Goal: Information Seeking & Learning: Learn about a topic

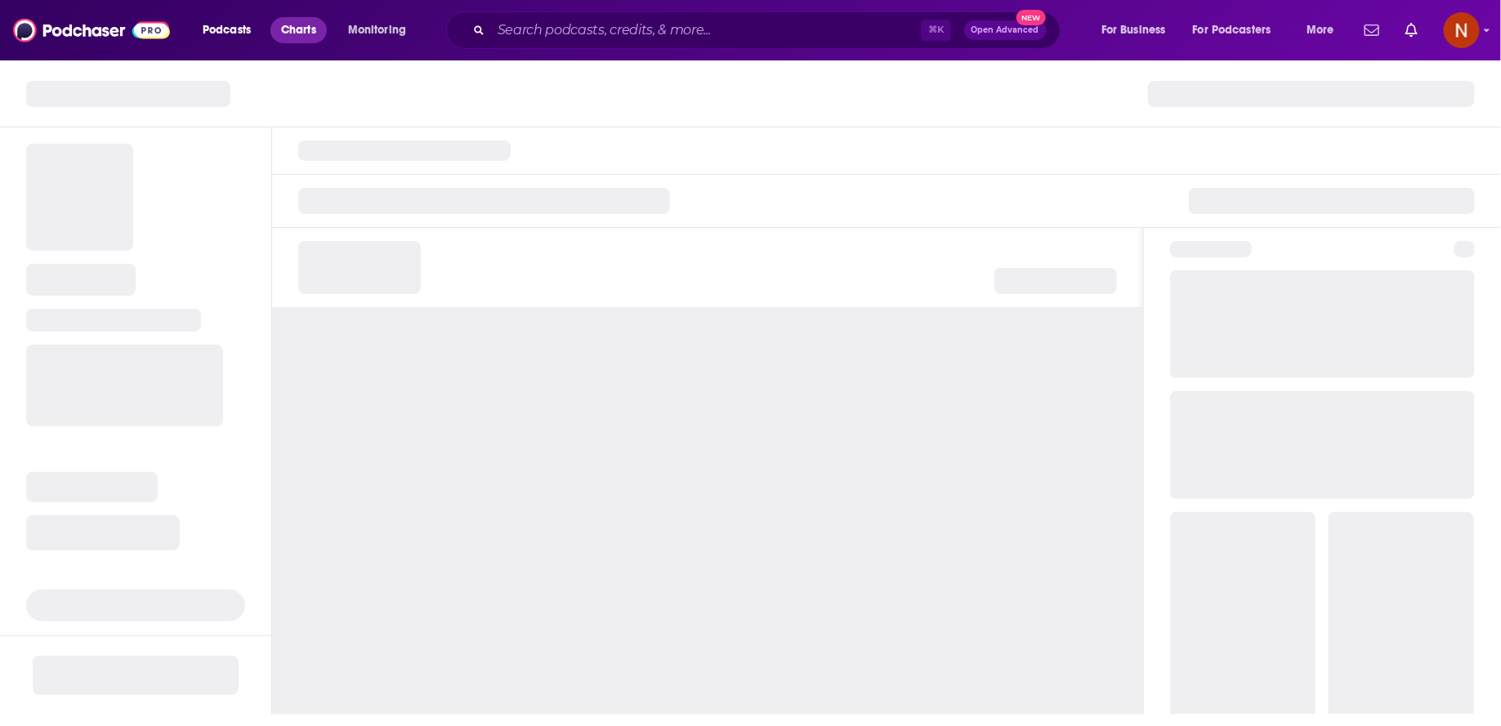
click at [308, 34] on span "Charts" at bounding box center [298, 30] width 35 height 23
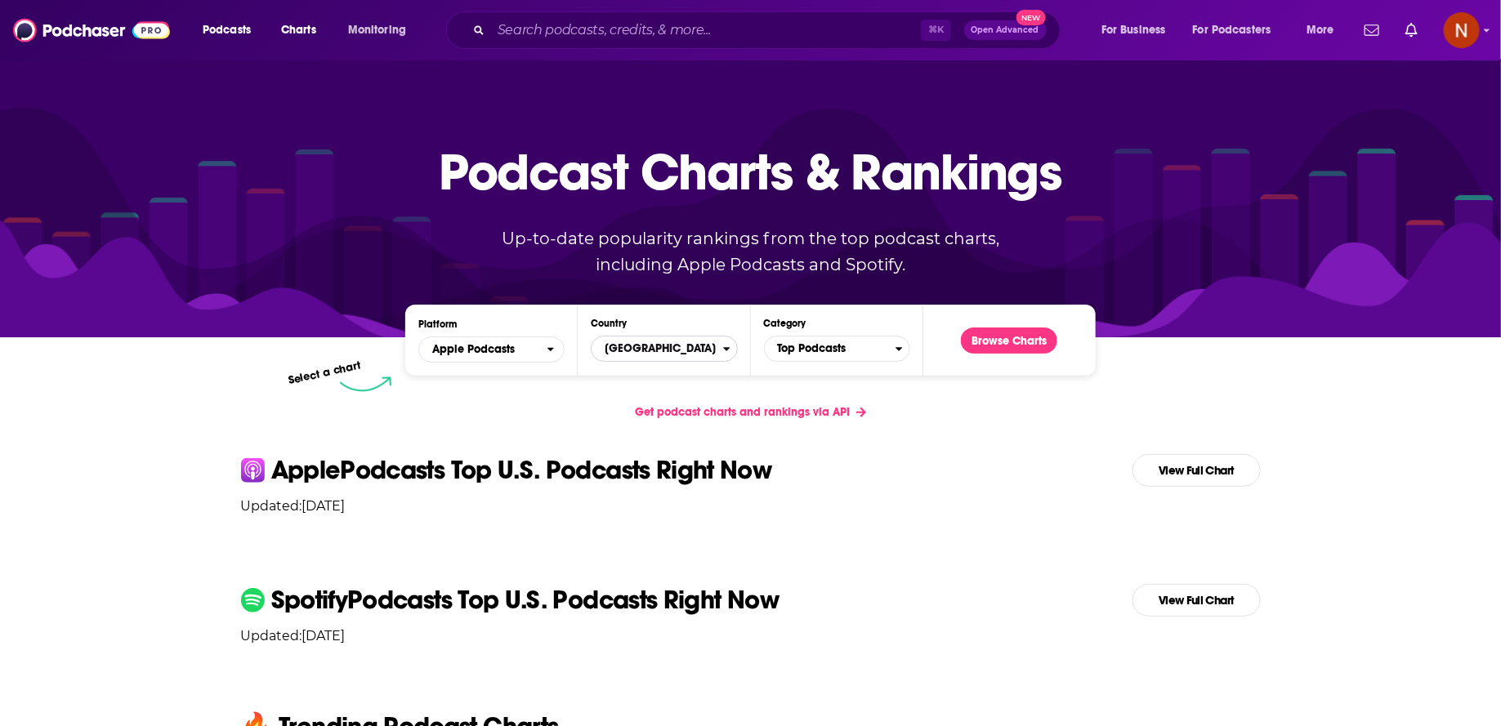
click at [647, 342] on span "[GEOGRAPHIC_DATA]" at bounding box center [657, 349] width 131 height 28
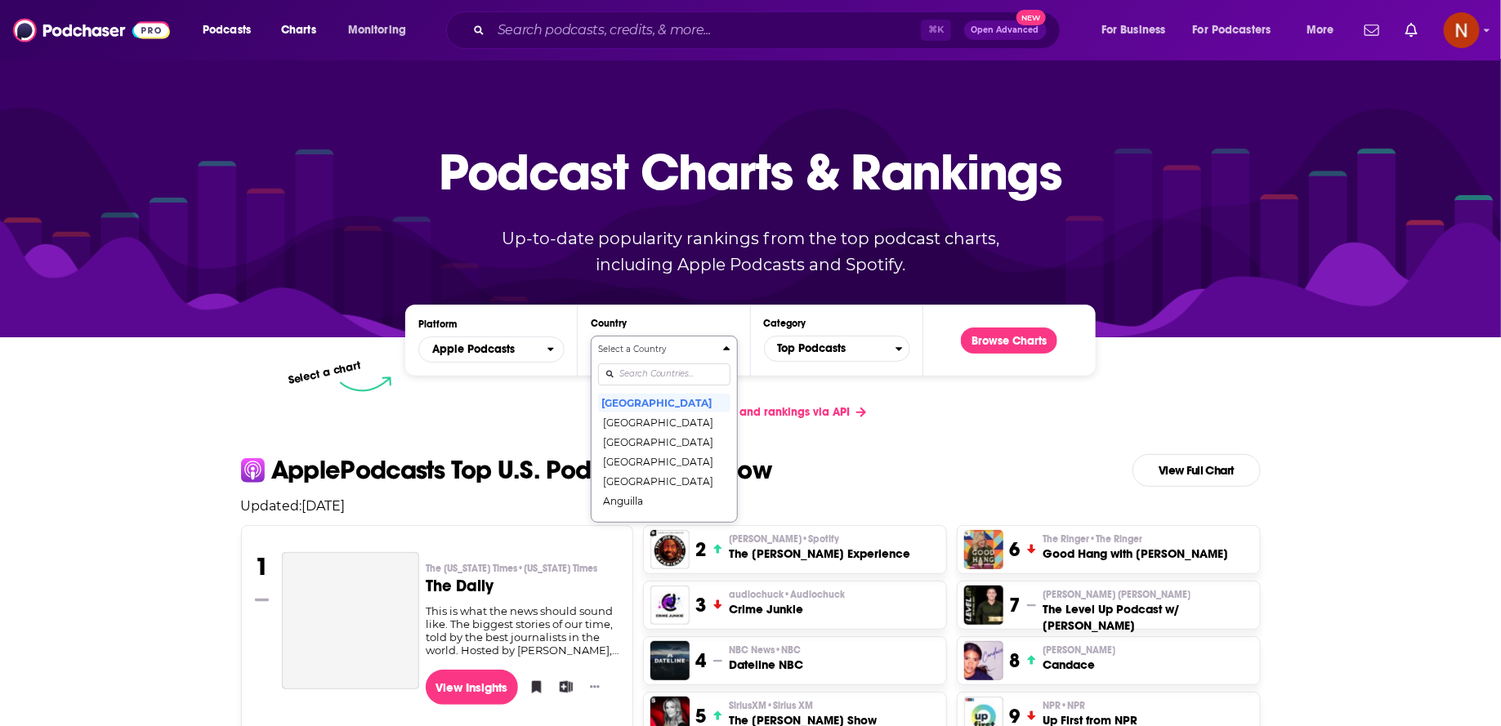
click at [649, 371] on input "Countries" at bounding box center [664, 375] width 132 height 22
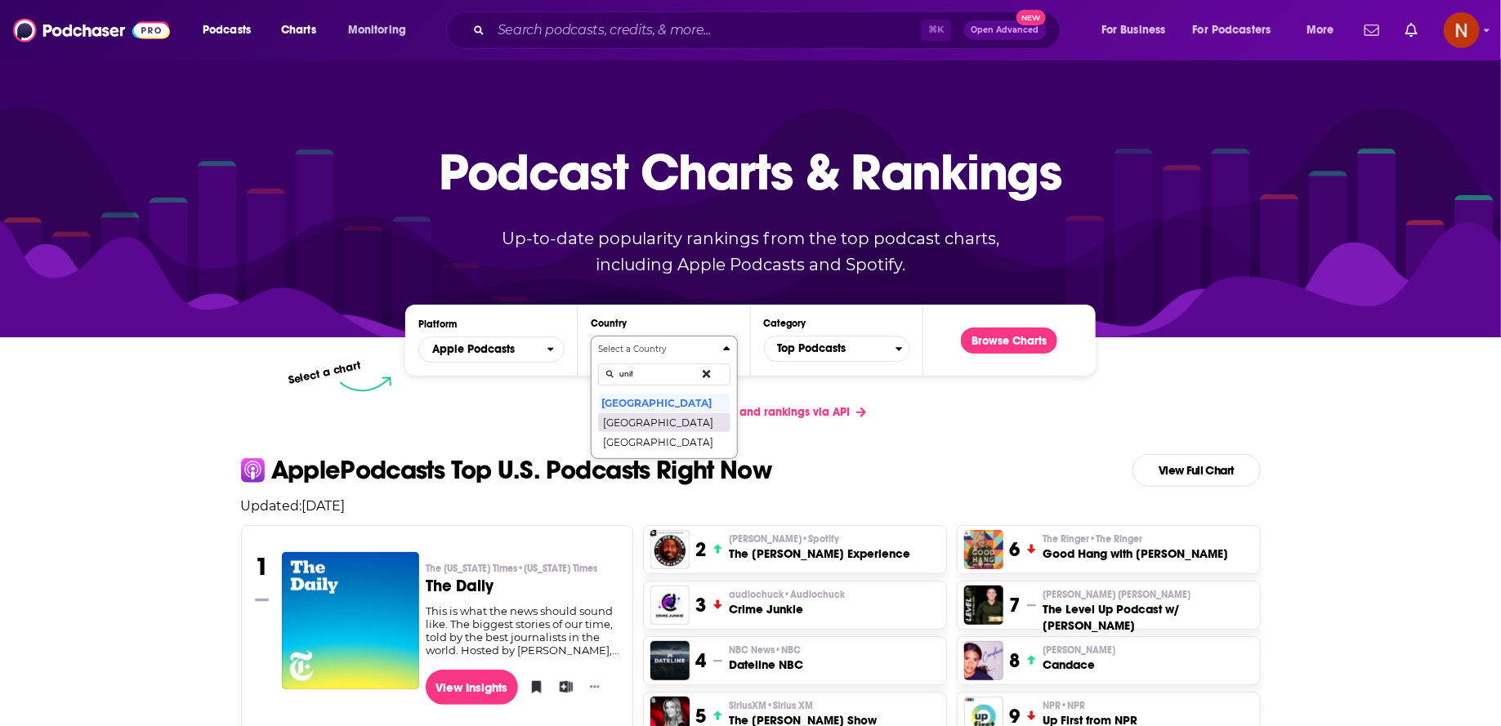
type input "unit"
click at [655, 424] on button "[GEOGRAPHIC_DATA]" at bounding box center [664, 423] width 132 height 20
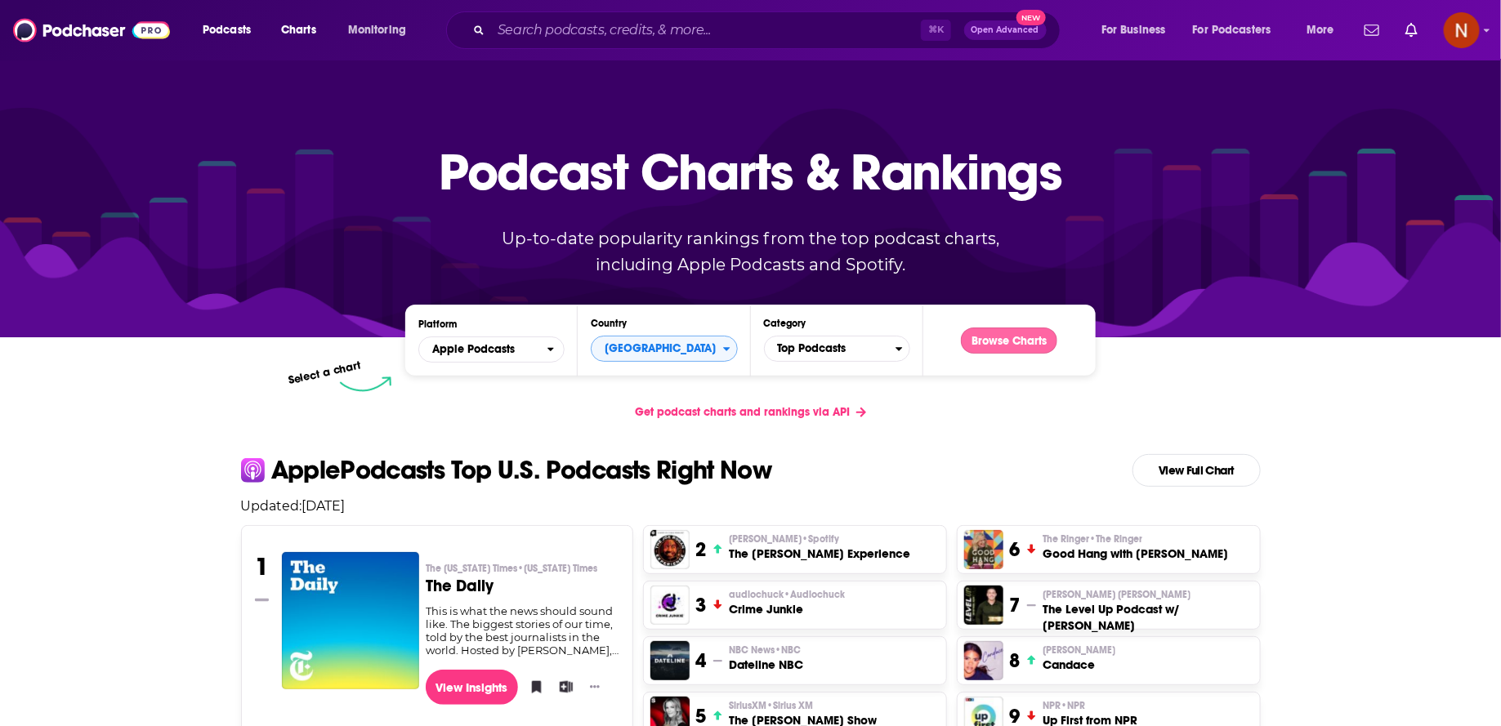
click at [988, 335] on button "Browse Charts" at bounding box center [1009, 341] width 96 height 26
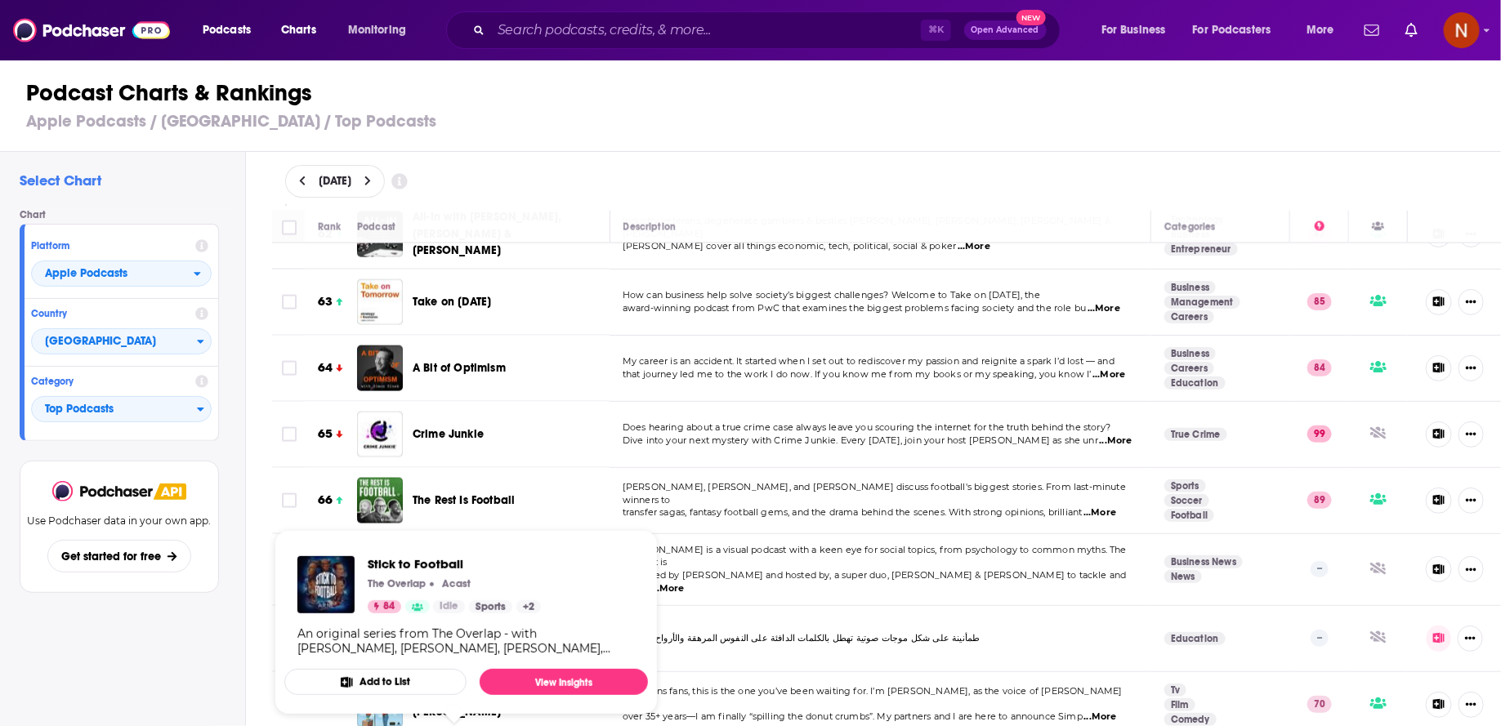
scroll to position [4127, 0]
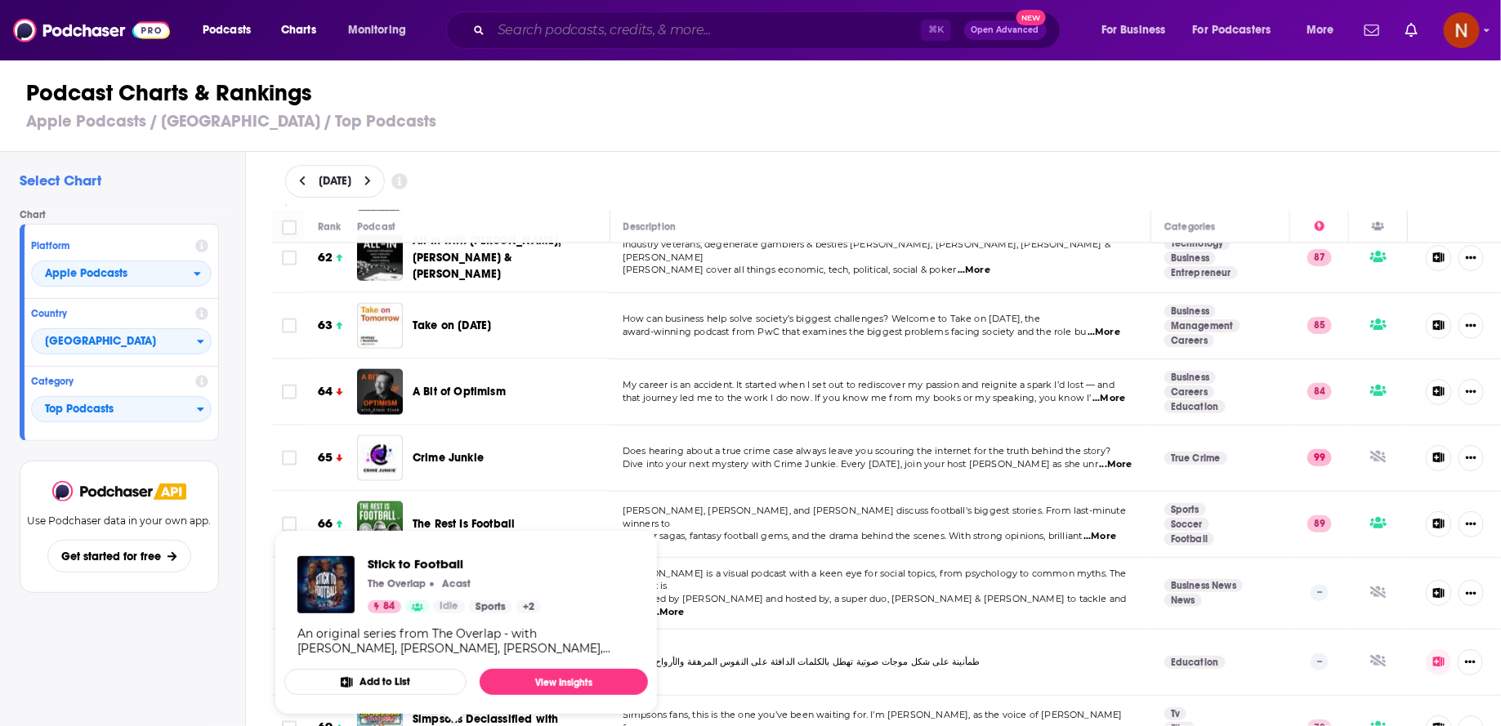
click at [535, 34] on input "Search podcasts, credits, & more..." at bounding box center [706, 30] width 430 height 26
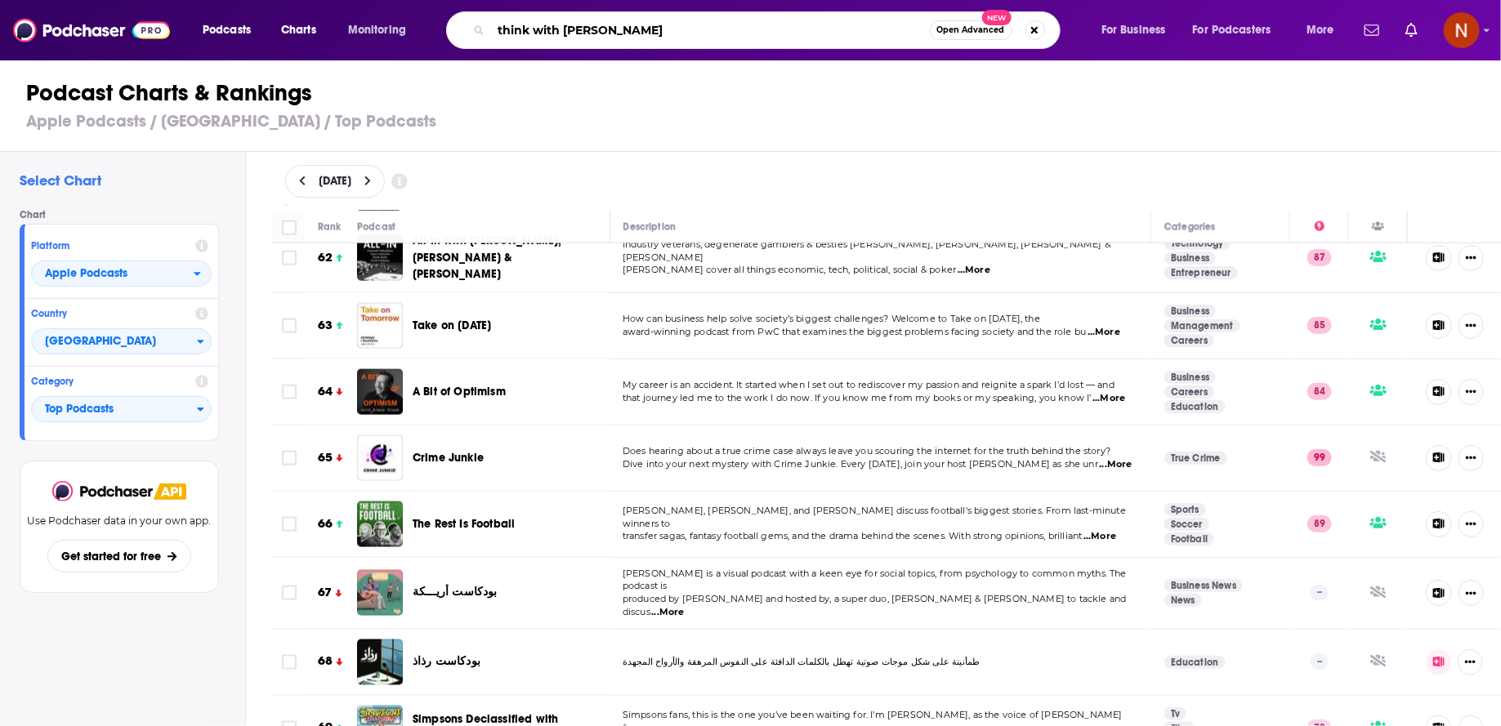
type input "think with hessa"
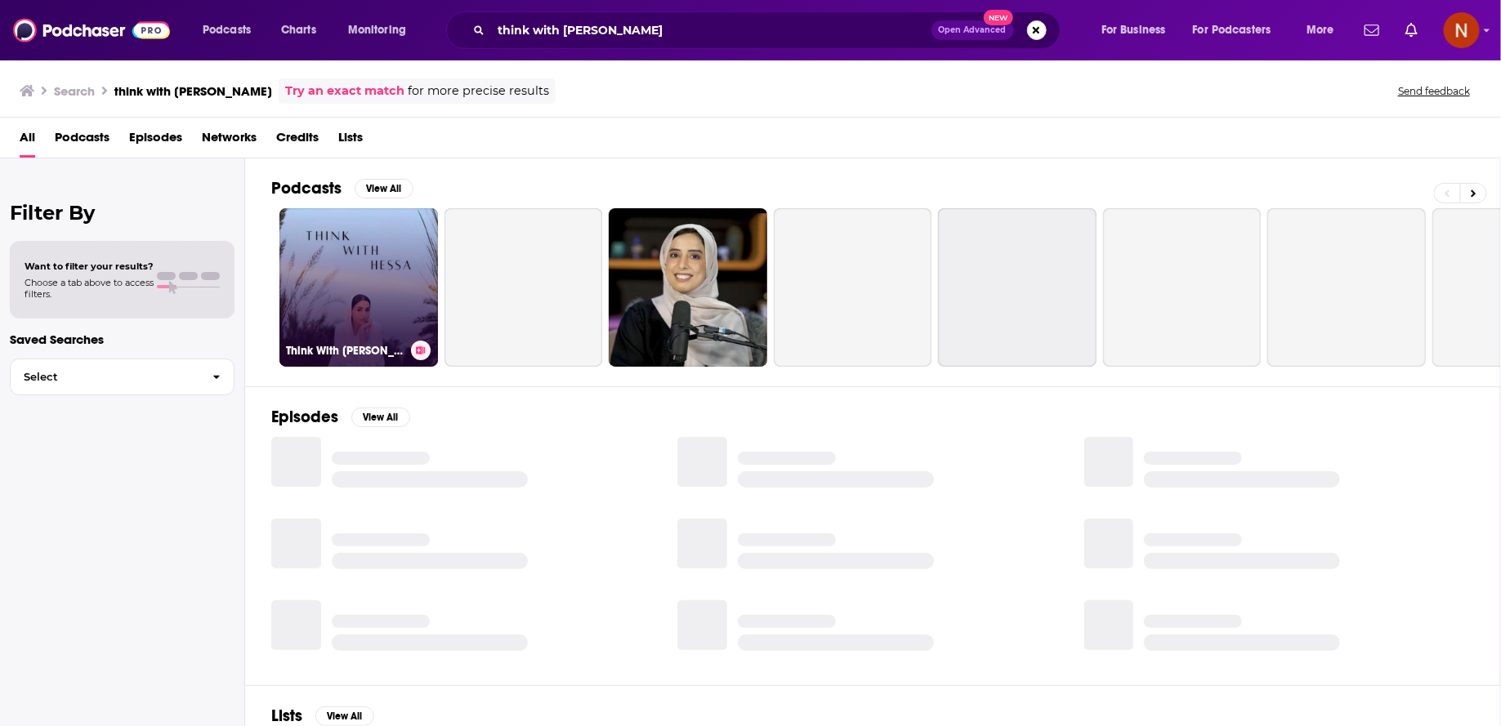
click at [397, 284] on link "Think With [PERSON_NAME]" at bounding box center [358, 287] width 159 height 159
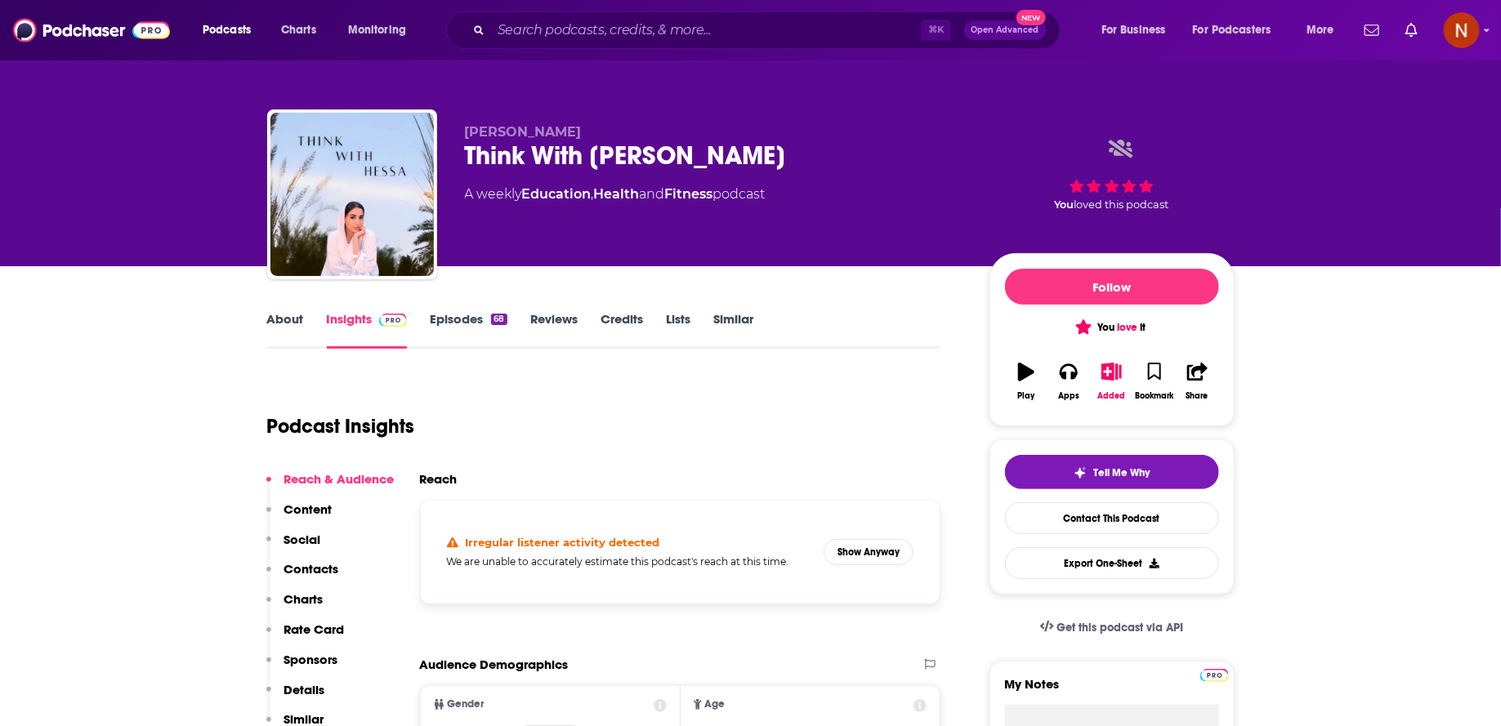
click at [302, 321] on link "About" at bounding box center [285, 330] width 37 height 38
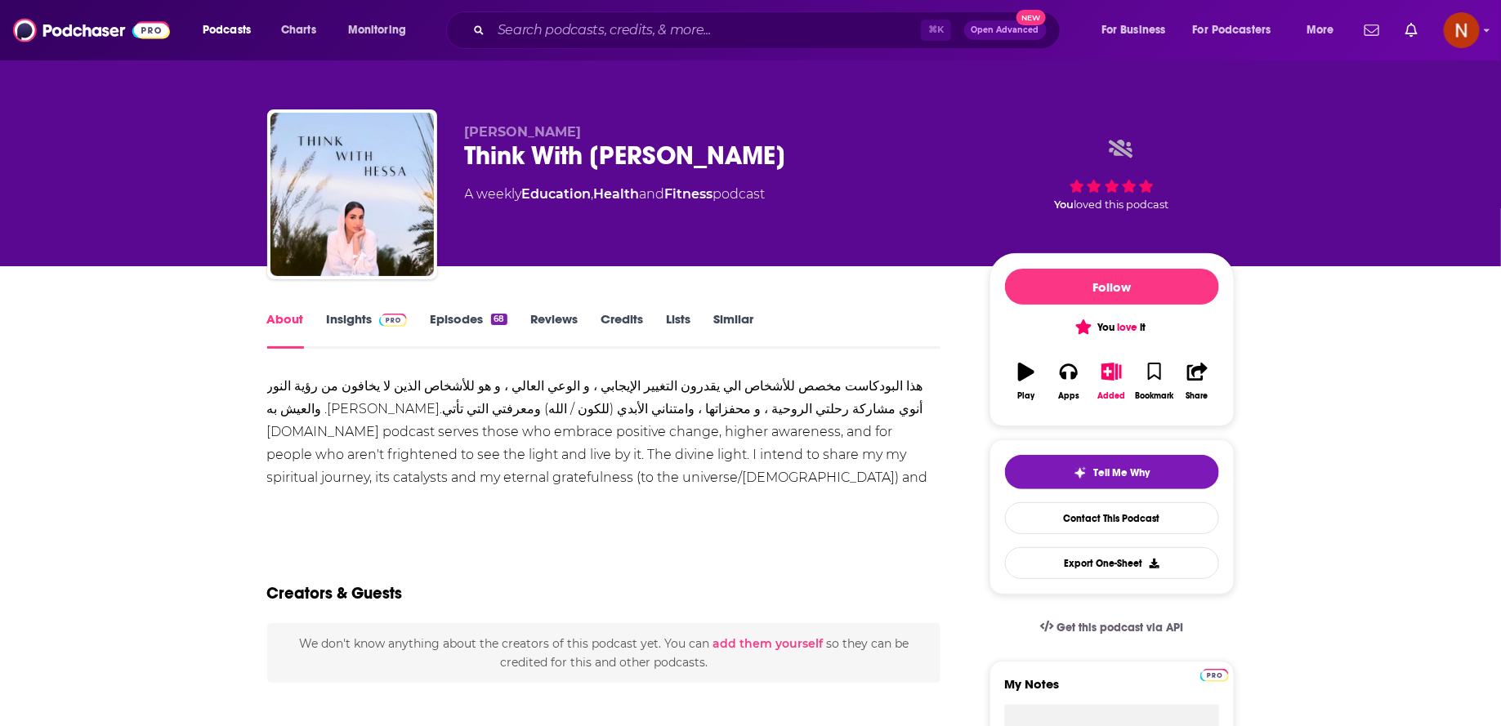
click at [882, 418] on div "هذا البودكاست مخصص للأشخاص الي يقدرون التغيير الإيجابي ، و الوعي العالي ، و هو …" at bounding box center [604, 443] width 674 height 137
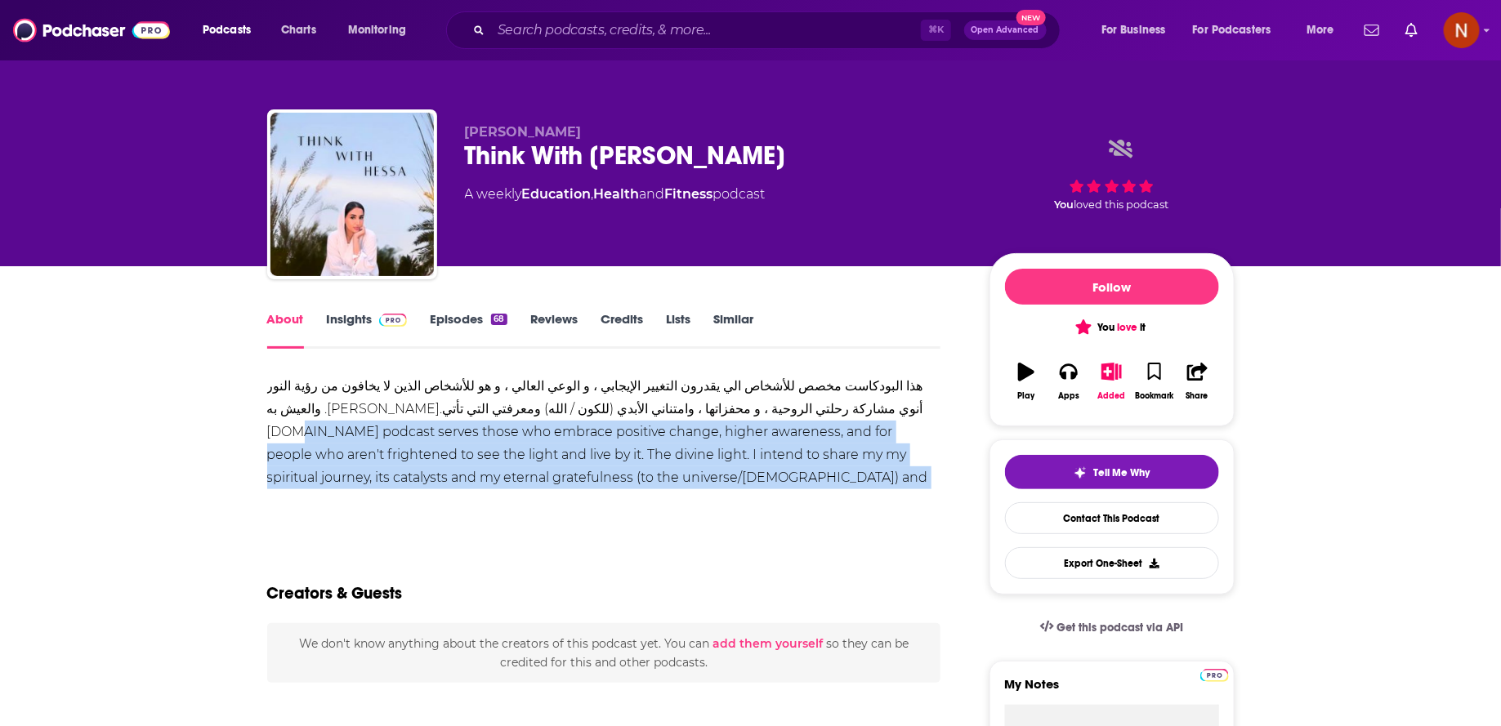
drag, startPoint x: 865, startPoint y: 407, endPoint x: 908, endPoint y: 485, distance: 89.2
click at [908, 485] on div "هذا البودكاست مخصص للأشخاص الي يقدرون التغيير الإيجابي ، و الوعي العالي ، و هو …" at bounding box center [604, 443] width 674 height 137
copy div "My podcast serves those who embrace positive change, higher awareness, and for …"
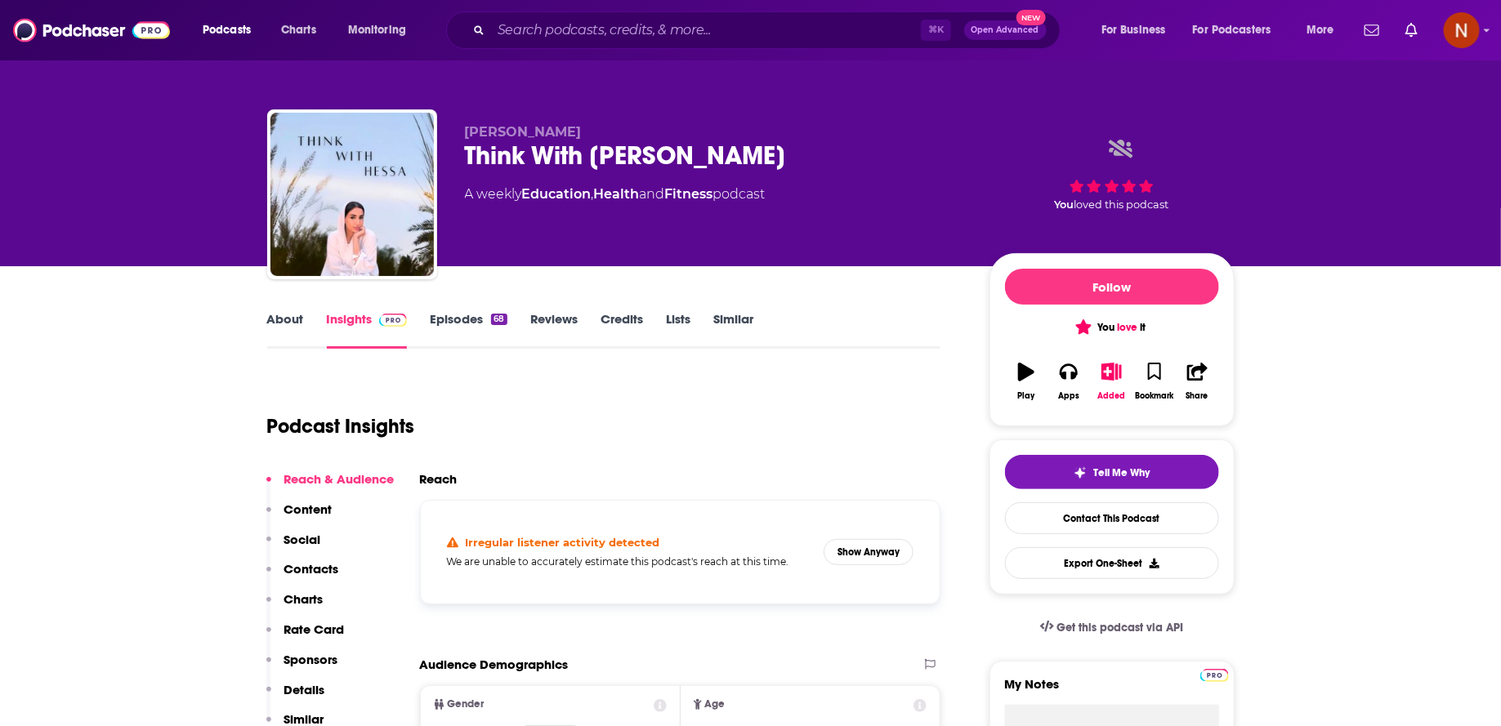
click at [504, 159] on div "Think With [PERSON_NAME]" at bounding box center [714, 156] width 498 height 32
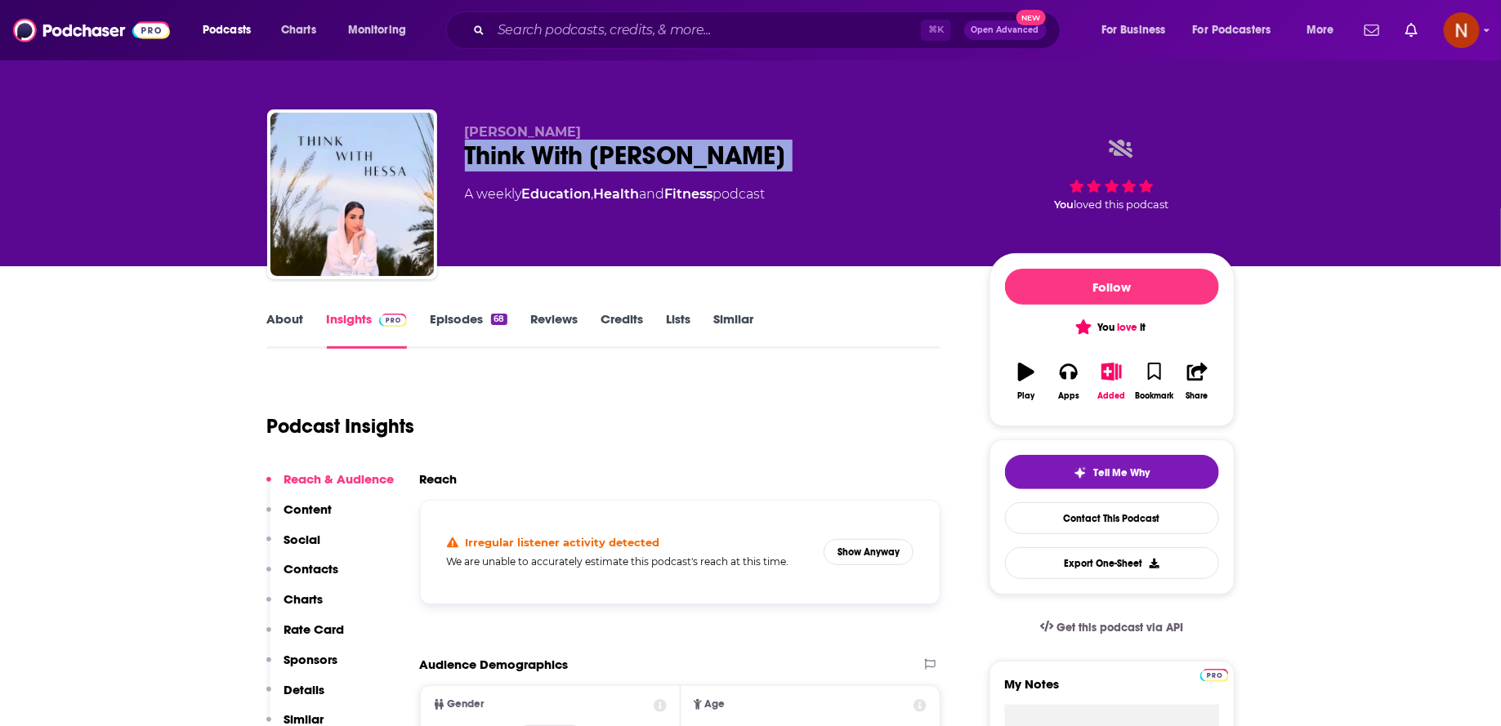
click at [504, 159] on div "Think With [PERSON_NAME]" at bounding box center [714, 156] width 498 height 32
copy div "Think With [PERSON_NAME]"
